Goal: Transaction & Acquisition: Purchase product/service

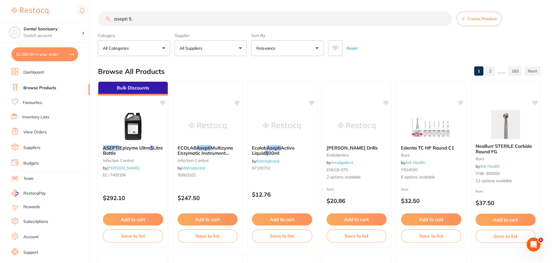
click at [32, 100] on link "Favourites" at bounding box center [32, 103] width 19 height 6
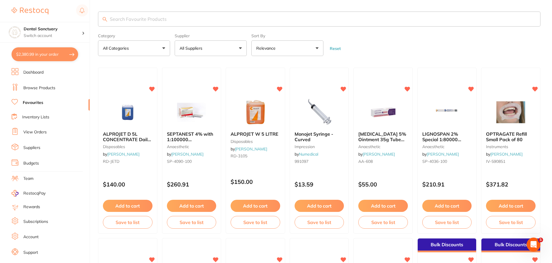
click at [133, 17] on input "search" at bounding box center [319, 19] width 443 height 15
type input "glove"
click at [202, 50] on p "All Suppliers" at bounding box center [192, 48] width 25 height 6
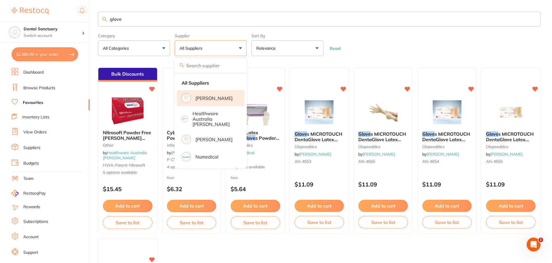
click at [206, 97] on p "[PERSON_NAME]" at bounding box center [213, 97] width 37 height 5
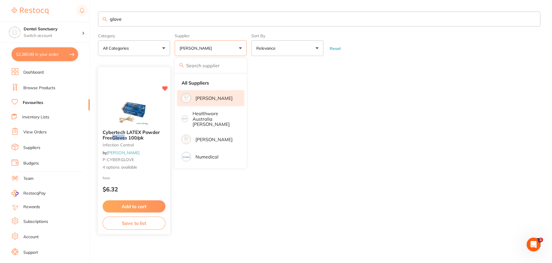
click at [105, 138] on span "Cybertech LATEX Powder Free" at bounding box center [131, 134] width 57 height 11
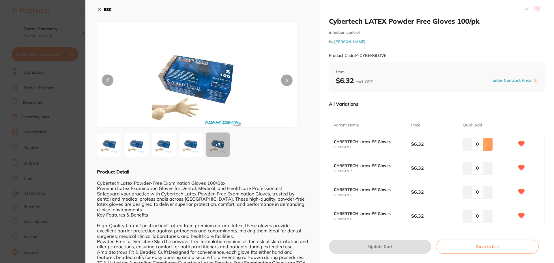
click at [486, 145] on icon at bounding box center [488, 144] width 4 height 4
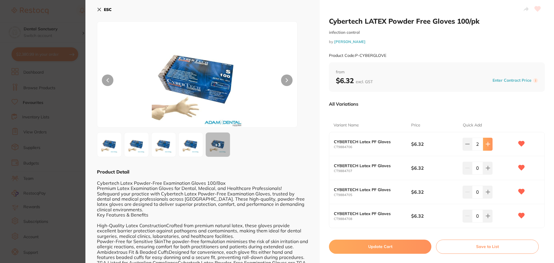
click at [486, 145] on icon at bounding box center [488, 144] width 4 height 4
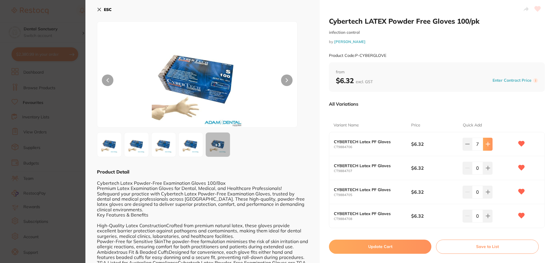
click at [486, 145] on icon at bounding box center [488, 144] width 4 height 4
click at [483, 144] on button at bounding box center [488, 144] width 10 height 13
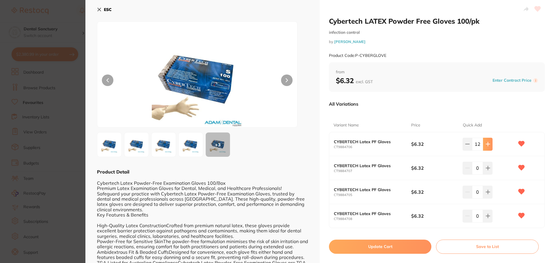
click at [485, 145] on icon at bounding box center [487, 144] width 5 height 5
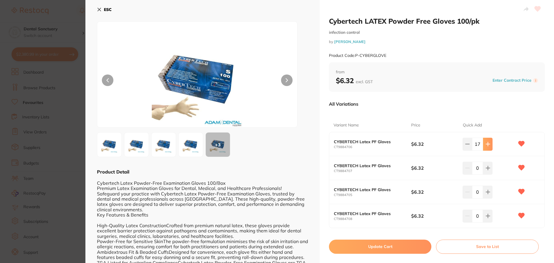
click at [485, 145] on icon at bounding box center [487, 144] width 5 height 5
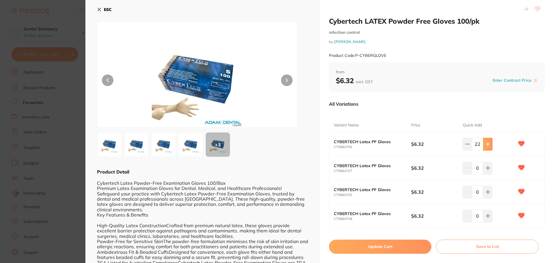
click at [485, 145] on icon at bounding box center [487, 144] width 5 height 5
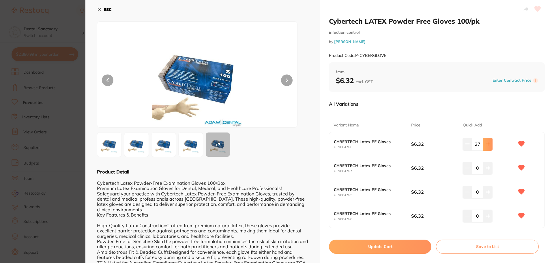
click at [485, 145] on icon at bounding box center [487, 144] width 5 height 5
type input "30"
click at [489, 167] on button at bounding box center [488, 167] width 10 height 13
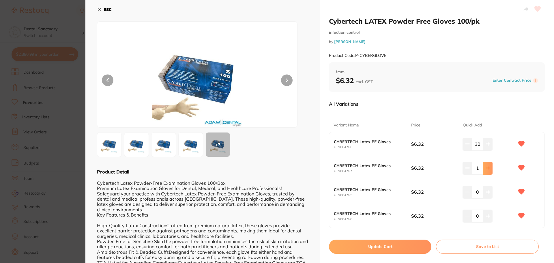
click at [485, 168] on icon at bounding box center [487, 167] width 5 height 5
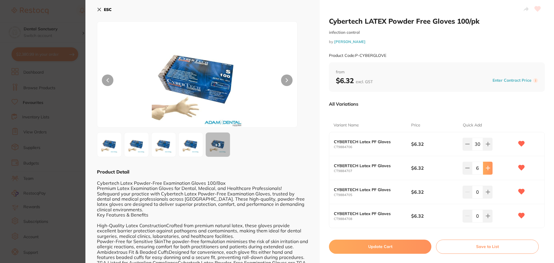
click at [485, 168] on icon at bounding box center [487, 167] width 5 height 5
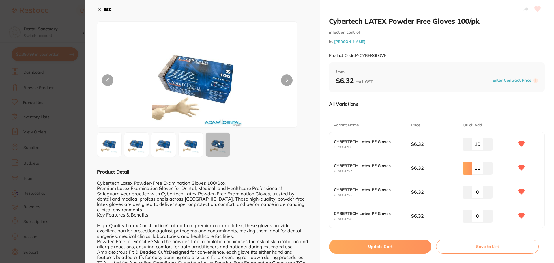
click at [467, 165] on icon at bounding box center [467, 167] width 5 height 5
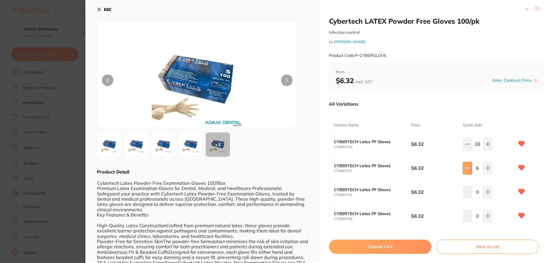
click at [467, 165] on icon at bounding box center [467, 167] width 5 height 5
click at [485, 169] on icon at bounding box center [487, 167] width 5 height 5
type input "6"
click at [485, 195] on button at bounding box center [488, 191] width 10 height 13
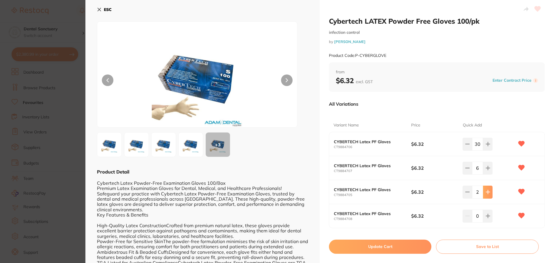
click at [485, 195] on button at bounding box center [488, 191] width 10 height 13
click at [485, 194] on icon at bounding box center [487, 191] width 5 height 5
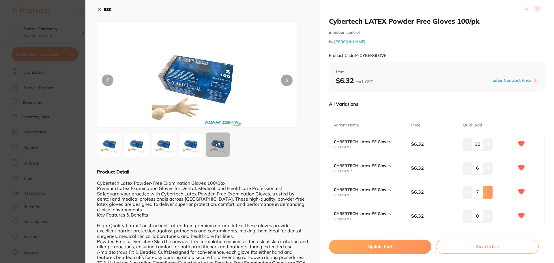
click at [485, 193] on icon at bounding box center [487, 191] width 5 height 5
click at [470, 191] on button at bounding box center [467, 191] width 10 height 13
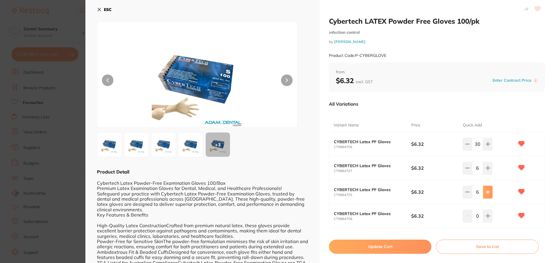
click at [488, 188] on button at bounding box center [488, 191] width 10 height 13
click at [465, 194] on icon at bounding box center [467, 191] width 5 height 5
type input "6"
click at [490, 216] on button at bounding box center [488, 215] width 10 height 13
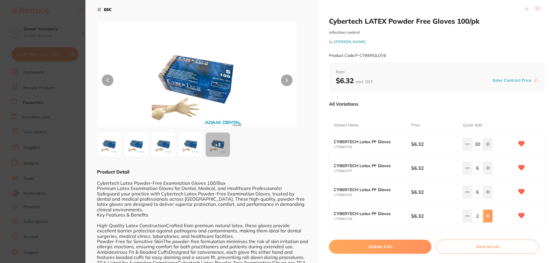
click at [490, 216] on button at bounding box center [488, 215] width 10 height 13
type input "3"
click at [383, 248] on button "Update Cart" at bounding box center [380, 246] width 102 height 14
checkbox input "false"
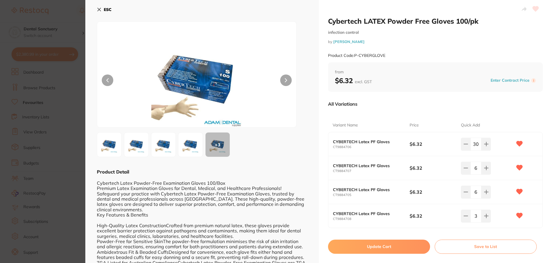
checkbox input "false"
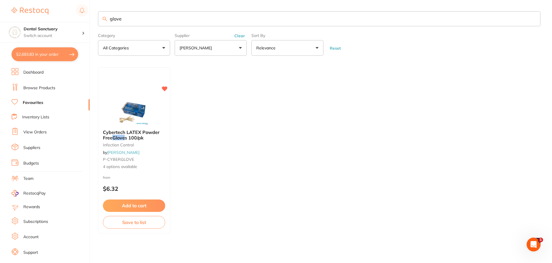
scroll to position [0, 0]
click at [49, 51] on button "$2,693.83 in your order" at bounding box center [45, 54] width 67 height 14
checkbox input "true"
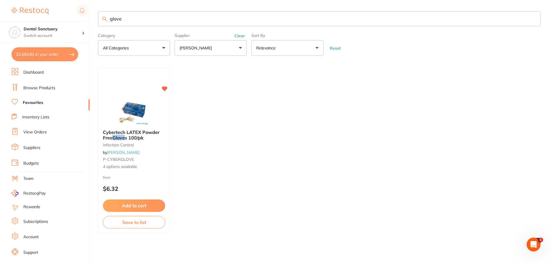
checkbox input "true"
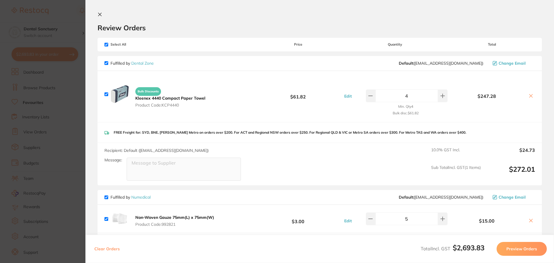
click at [100, 13] on icon at bounding box center [99, 14] width 5 height 5
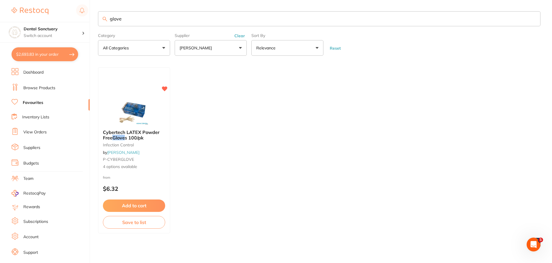
scroll to position [0, 0]
drag, startPoint x: 121, startPoint y: 22, endPoint x: 94, endPoint y: 22, distance: 26.8
click at [94, 22] on div "$2,693.83 Dental Sanctuary Switch account Dental Sanctuary $2,693.83 in your or…" at bounding box center [276, 131] width 552 height 263
type input "polish strip"
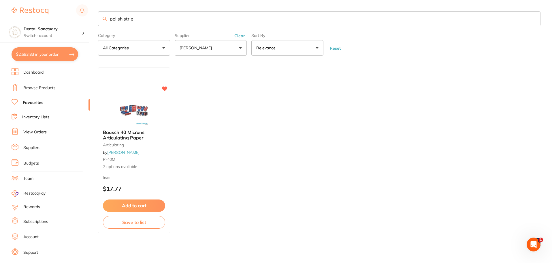
click at [36, 88] on link "Browse Products" at bounding box center [39, 88] width 32 height 6
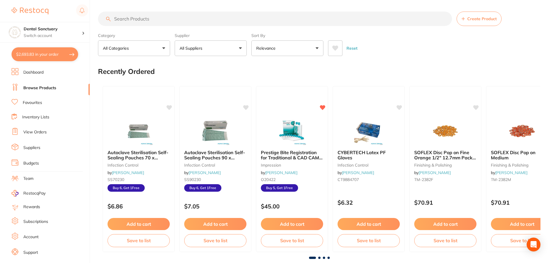
click at [118, 19] on input "search" at bounding box center [275, 19] width 354 height 14
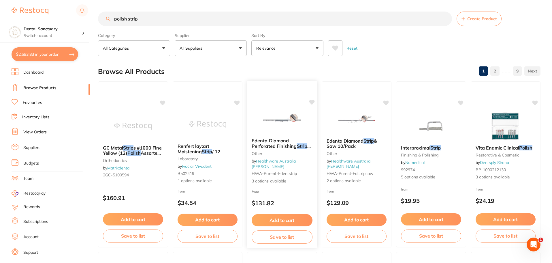
scroll to position [29, 0]
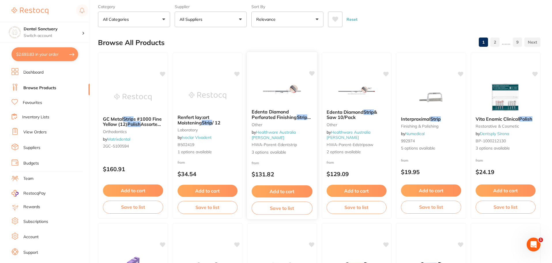
click at [276, 116] on span "Edenta Diamond Perforated Finishing" at bounding box center [274, 114] width 45 height 11
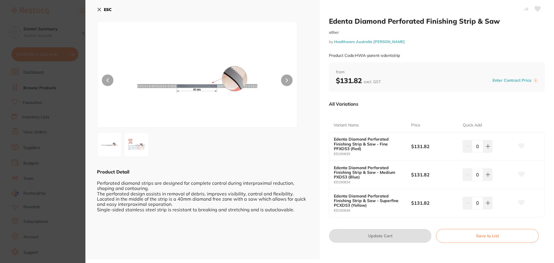
click at [128, 143] on img at bounding box center [136, 145] width 21 height 18
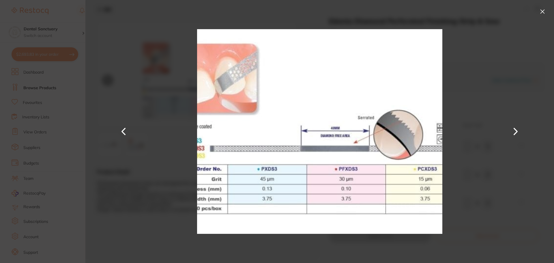
click at [542, 10] on button at bounding box center [541, 11] width 9 height 9
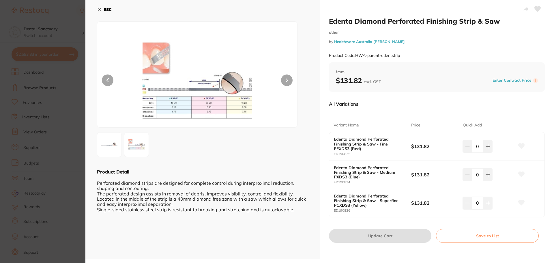
click at [370, 199] on b "Edenta Diamond Perforated Finishing Strip & Saw - Superfine PCXDS3 (Yellow)" at bounding box center [368, 200] width 69 height 14
click at [98, 7] on button "ESC" at bounding box center [104, 10] width 15 height 10
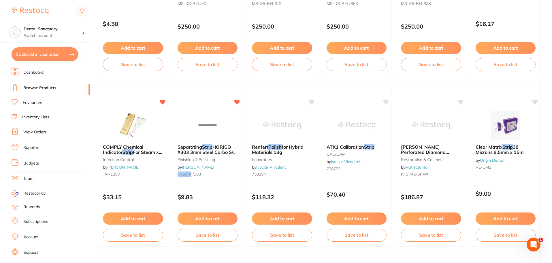
scroll to position [346, 0]
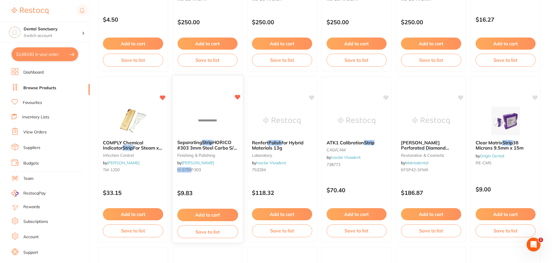
click at [206, 145] on span "HORICO #303 3mm Steel Carbo S/S x 12" at bounding box center [207, 147] width 60 height 16
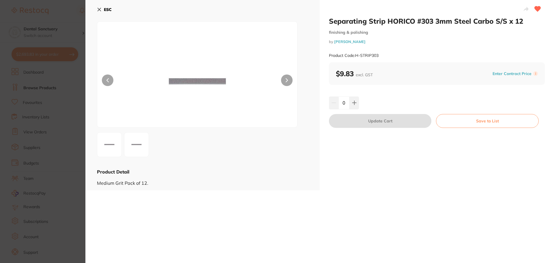
click at [289, 80] on button at bounding box center [287, 80] width 12 height 12
click at [97, 8] on icon at bounding box center [99, 9] width 5 height 5
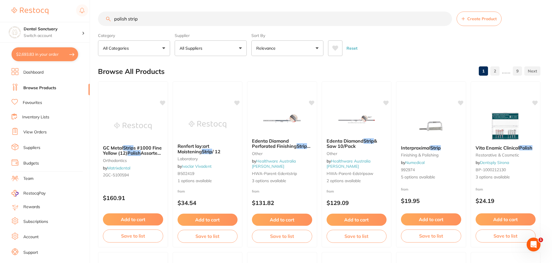
click at [238, 50] on button "All Suppliers" at bounding box center [211, 48] width 72 height 16
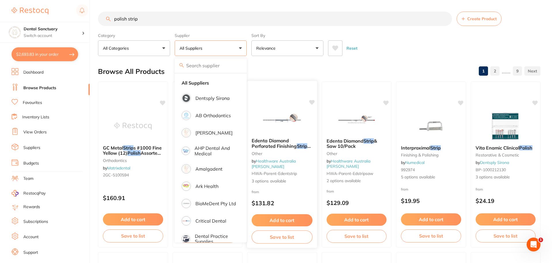
click at [313, 81] on div at bounding box center [282, 85] width 70 height 8
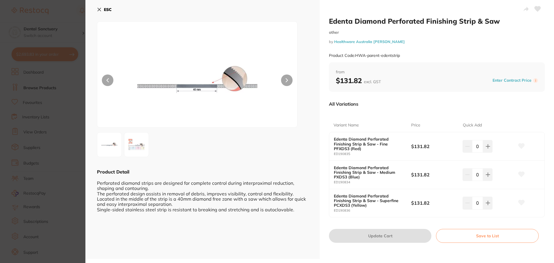
click at [98, 10] on icon at bounding box center [99, 9] width 5 height 5
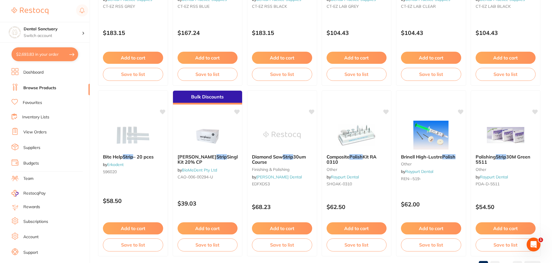
scroll to position [1378, 0]
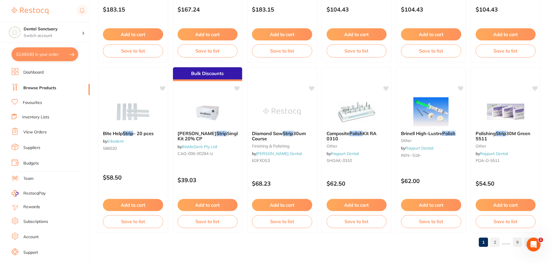
click at [497, 240] on link "2" at bounding box center [494, 242] width 9 height 12
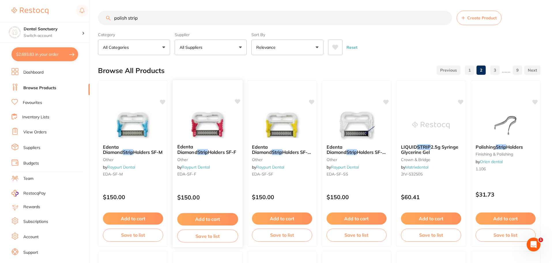
scroll to position [0, 0]
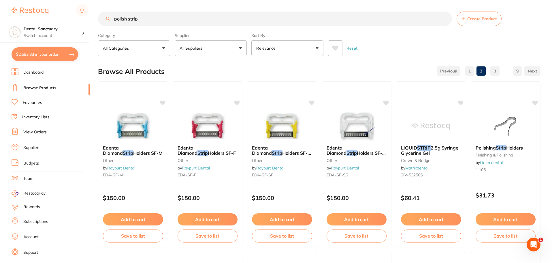
click at [126, 19] on input "polish strip" at bounding box center [275, 19] width 354 height 14
click at [123, 18] on input "polish strip" at bounding box center [275, 19] width 354 height 14
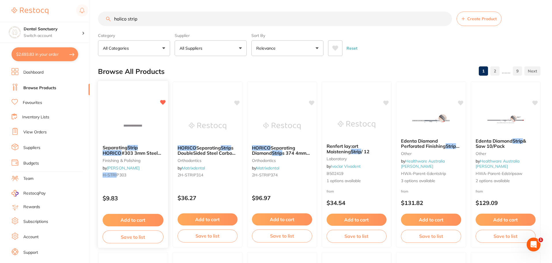
type input "holico strip"
click at [138, 148] on span at bounding box center [138, 147] width 0 height 6
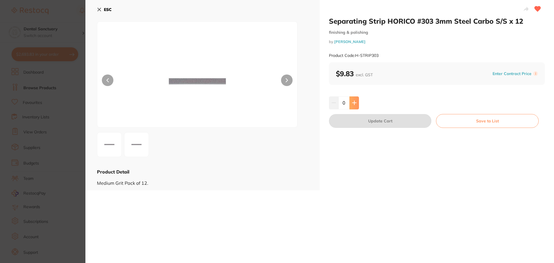
click at [357, 100] on button at bounding box center [354, 102] width 10 height 13
type input "1"
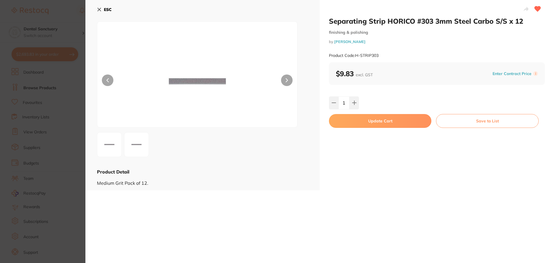
click at [367, 123] on button "Update Cart" at bounding box center [380, 121] width 102 height 14
checkbox input "false"
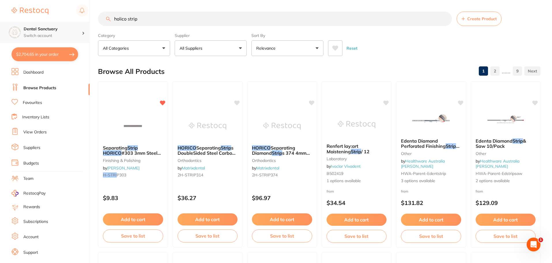
scroll to position [0, 0]
drag, startPoint x: 141, startPoint y: 22, endPoint x: 82, endPoint y: 22, distance: 58.8
click at [82, 22] on div "$2,704.65 Dental Sanctuary Switch account Dental Sanctuary $2,704.65 in your or…" at bounding box center [276, 131] width 552 height 263
click at [31, 103] on link "Favourites" at bounding box center [32, 103] width 19 height 6
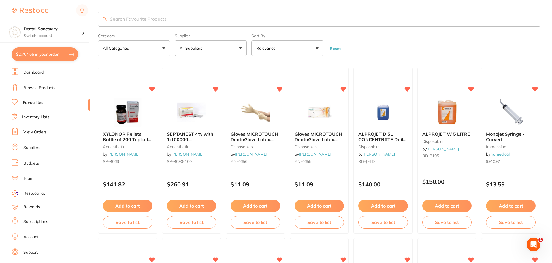
click at [120, 21] on input "search" at bounding box center [319, 19] width 443 height 15
paste input "holico strip"
type input "holico strip"
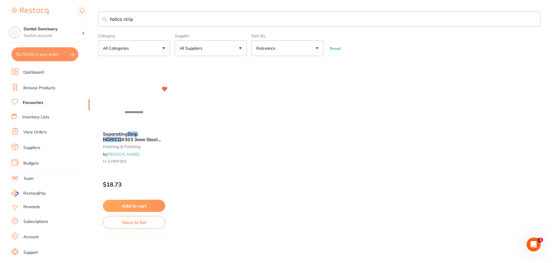
click at [32, 87] on link "Browse Products" at bounding box center [39, 88] width 32 height 6
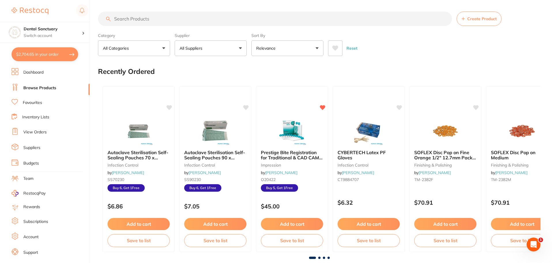
click at [37, 105] on link "Favourites" at bounding box center [32, 103] width 19 height 6
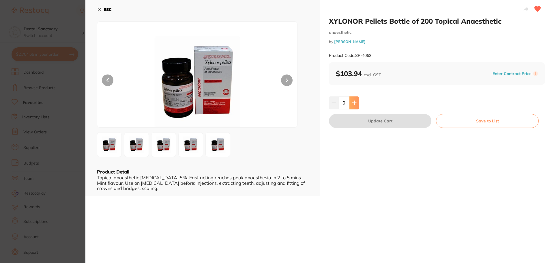
click at [354, 101] on icon at bounding box center [354, 102] width 5 height 5
type input "1"
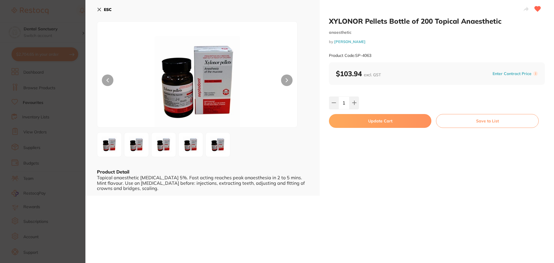
click at [358, 118] on button "Update Cart" at bounding box center [380, 121] width 102 height 14
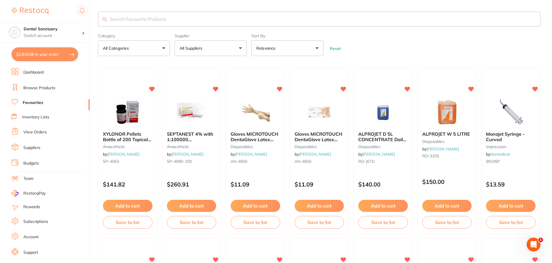
click at [155, 21] on input "search" at bounding box center [319, 19] width 443 height 15
type input "blue"
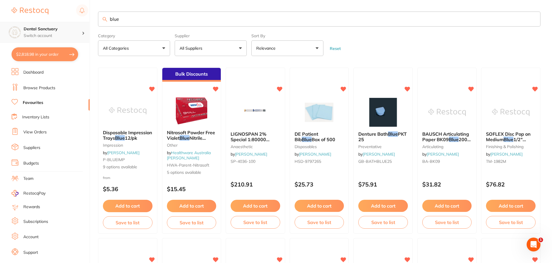
drag, startPoint x: 125, startPoint y: 22, endPoint x: 89, endPoint y: 22, distance: 36.0
click at [89, 22] on div "$2,818.98 Dental Sanctuary Switch account Dental Sanctuary $2,818.98 in your or…" at bounding box center [276, 131] width 552 height 263
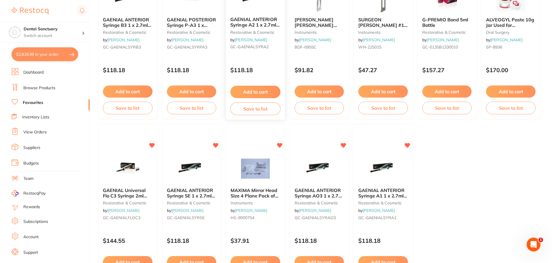
scroll to position [1193, 0]
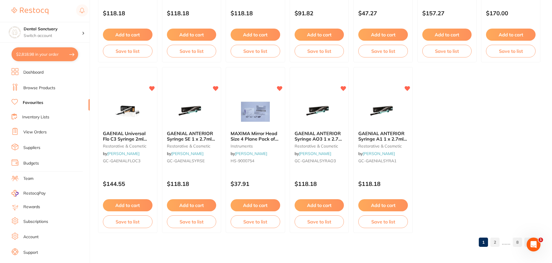
click at [499, 239] on link "2" at bounding box center [494, 242] width 9 height 12
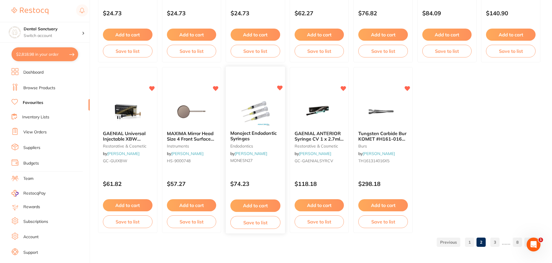
scroll to position [1078, 0]
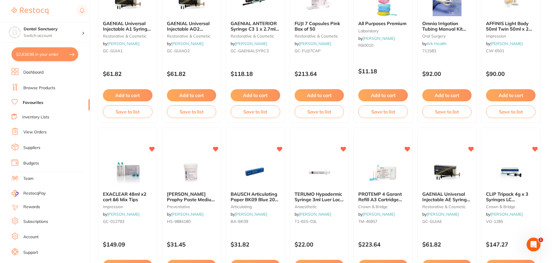
scroll to position [530, 0]
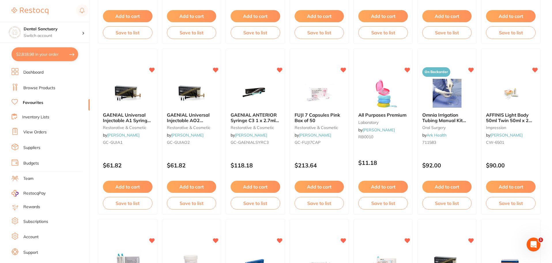
click at [54, 52] on button "$2,818.98 in your order" at bounding box center [45, 54] width 67 height 14
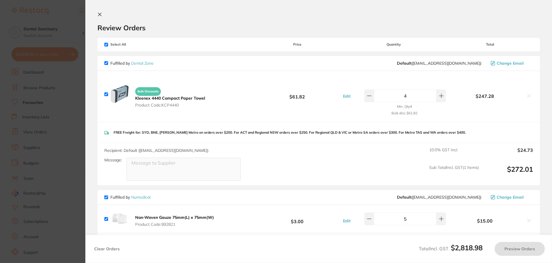
checkbox input "true"
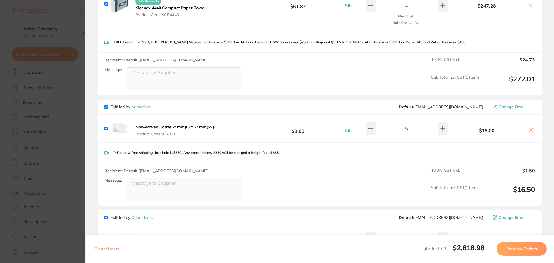
scroll to position [0, 0]
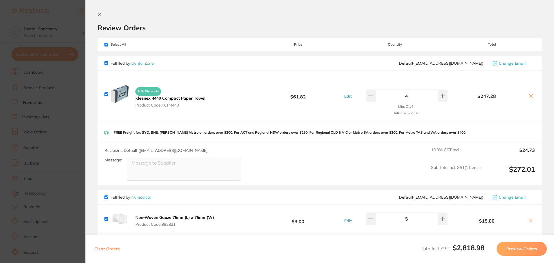
drag, startPoint x: 98, startPoint y: 14, endPoint x: 112, endPoint y: 19, distance: 14.9
click at [99, 14] on icon at bounding box center [99, 14] width 5 height 5
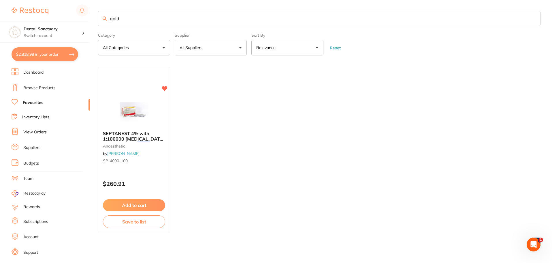
click at [114, 135] on span "SEPTANEST 4% with 1:100000 adrenalin 2.2ml 2xBox 50" at bounding box center [134, 138] width 62 height 16
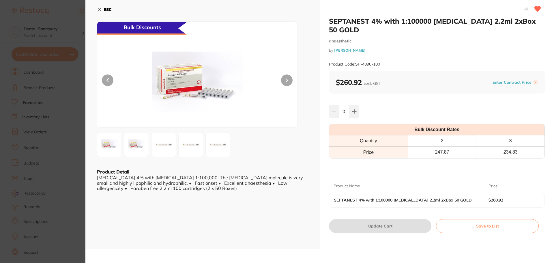
click at [99, 12] on icon at bounding box center [99, 9] width 5 height 5
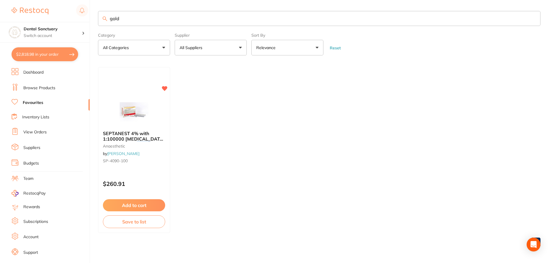
click at [120, 17] on input "gold" at bounding box center [319, 18] width 443 height 15
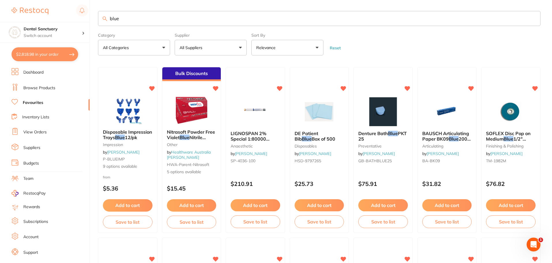
drag, startPoint x: 122, startPoint y: 18, endPoint x: 83, endPoint y: 19, distance: 39.2
click at [83, 19] on div "$2,818.98 Dental Sanctuary Switch account Dental Sanctuary $2,818.98 in your or…" at bounding box center [276, 130] width 552 height 263
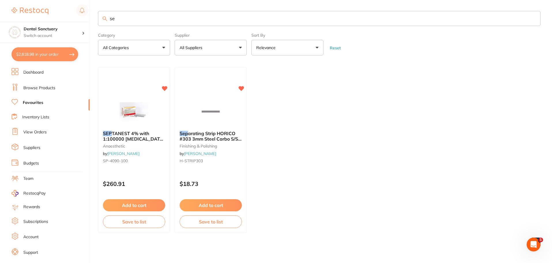
type input "s"
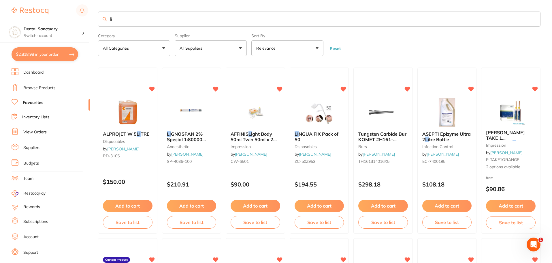
drag, startPoint x: 125, startPoint y: 16, endPoint x: 86, endPoint y: 20, distance: 38.8
click at [86, 20] on div "$2,818.98 Dental Sanctuary Switch account Dental Sanctuary $2,818.98 in your or…" at bounding box center [276, 131] width 552 height 263
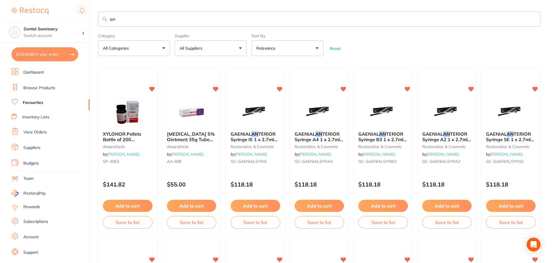
type input "a"
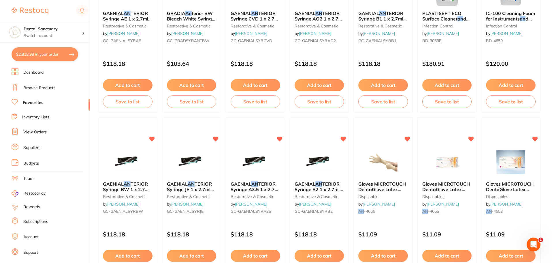
scroll to position [605, 0]
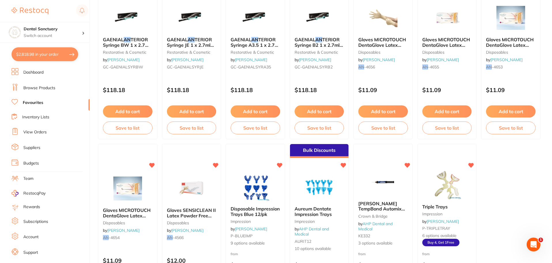
click at [40, 102] on link "Favourites" at bounding box center [33, 103] width 20 height 6
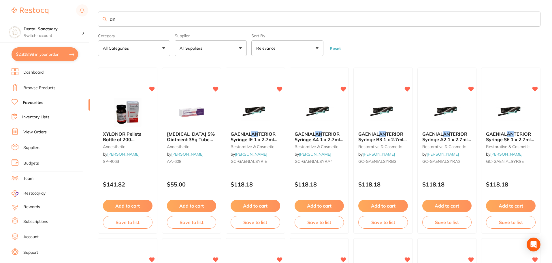
click at [228, 51] on button "All Suppliers" at bounding box center [211, 48] width 72 height 16
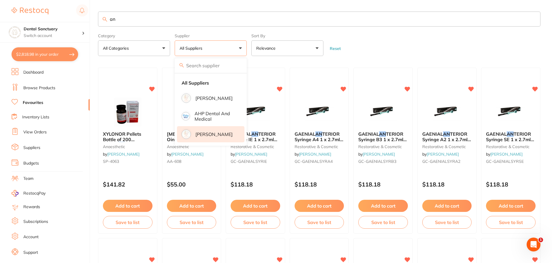
click at [209, 131] on p "[PERSON_NAME]" at bounding box center [213, 133] width 37 height 5
click at [211, 136] on p "[PERSON_NAME]" at bounding box center [213, 133] width 37 height 5
click at [372, 45] on form "Category All Categories All Categories anaesthetic crown & bridge disposables i…" at bounding box center [319, 43] width 443 height 25
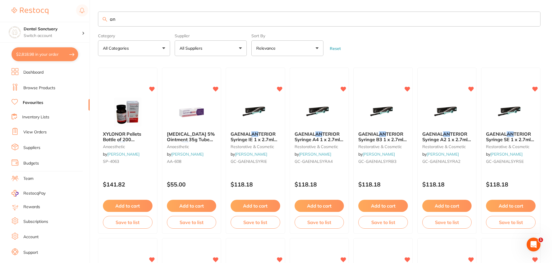
click at [218, 50] on button "All Suppliers" at bounding box center [211, 48] width 72 height 16
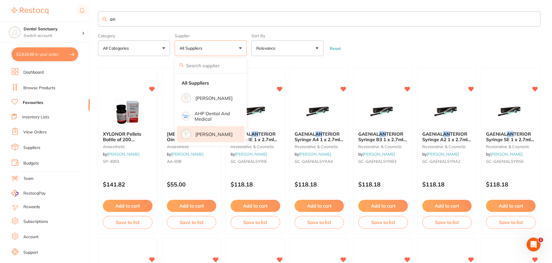
click at [200, 131] on p "[PERSON_NAME]" at bounding box center [213, 133] width 37 height 5
click at [388, 42] on form "Category All Categories All Categories anaesthetic crown & bridge disposables i…" at bounding box center [319, 43] width 443 height 25
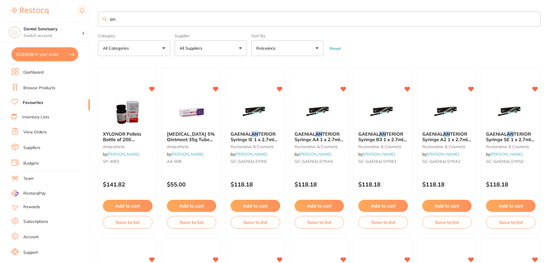
click at [231, 45] on button "All Suppliers" at bounding box center [211, 48] width 72 height 16
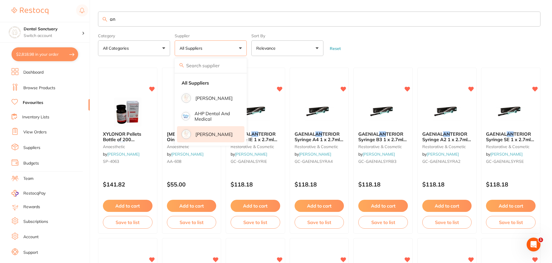
click at [199, 132] on p "[PERSON_NAME]" at bounding box center [213, 133] width 37 height 5
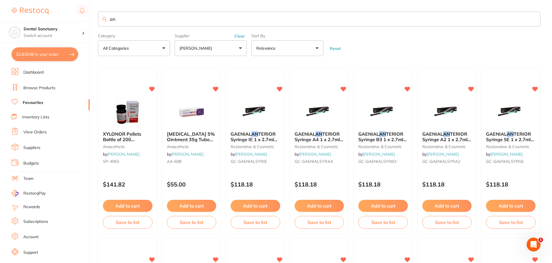
click at [115, 23] on input "an" at bounding box center [319, 19] width 443 height 15
type input "a"
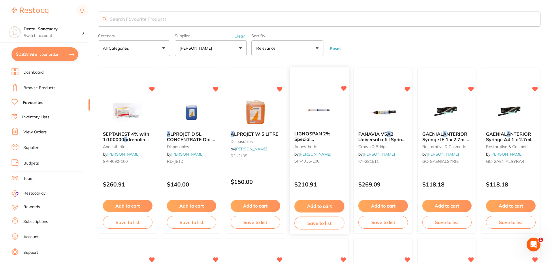
click at [293, 137] on div "LIGNOSPAN 2% Special 1:80000 a drenalin 2.2ml 2xBox 50 Blue anaesthetic by Henr…" at bounding box center [319, 149] width 59 height 44
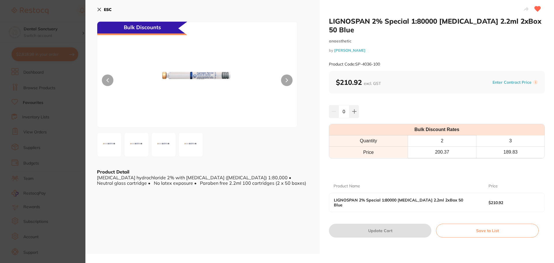
click at [99, 9] on icon at bounding box center [99, 9] width 3 height 3
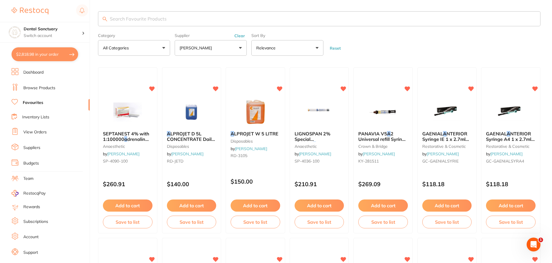
click at [34, 102] on link "Favourites" at bounding box center [33, 103] width 20 height 6
click at [48, 56] on button "$2,818.98 in your order" at bounding box center [45, 54] width 67 height 14
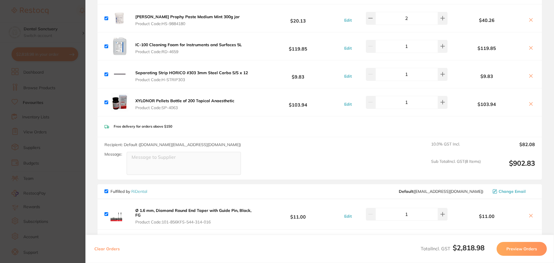
scroll to position [1487, 0]
